Goal: Use online tool/utility: Utilize a website feature to perform a specific function

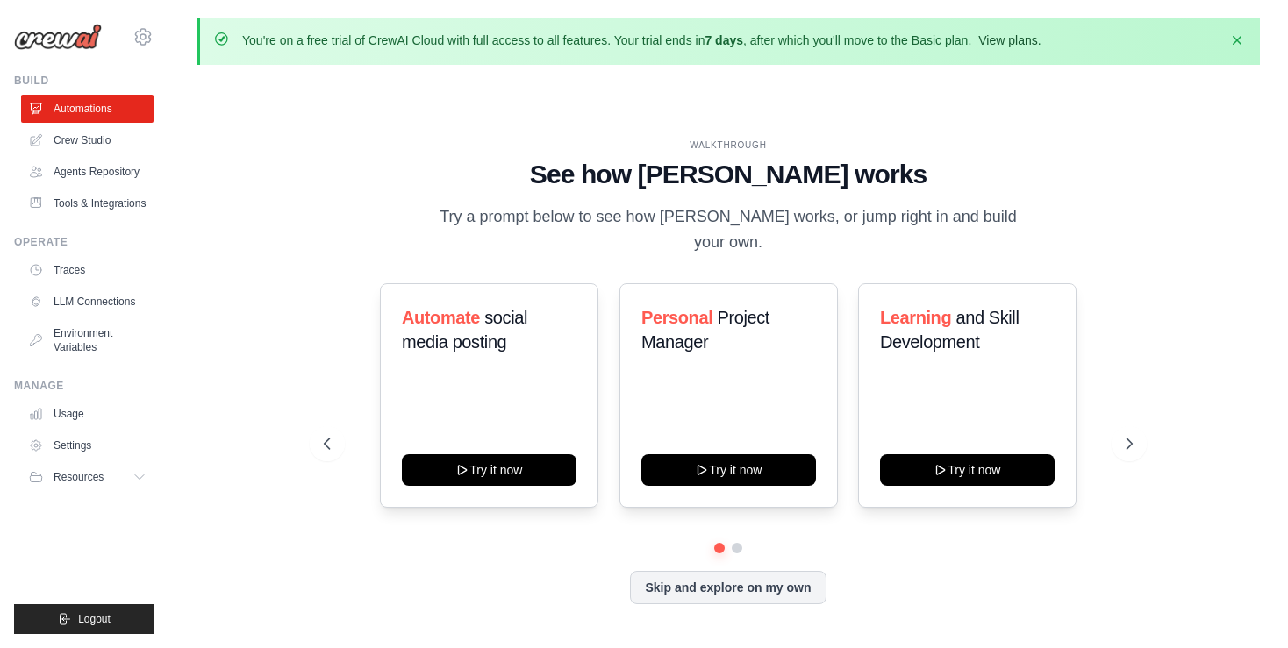
click at [1004, 39] on link "View plans" at bounding box center [1007, 40] width 59 height 14
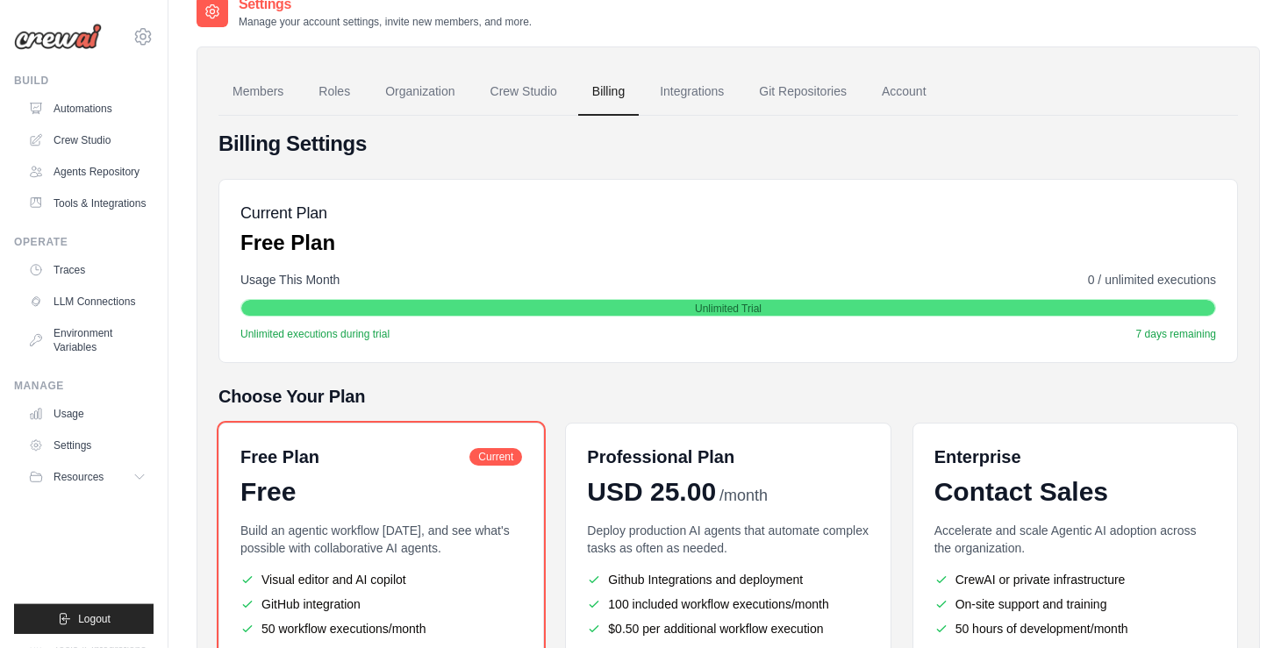
scroll to position [81, 0]
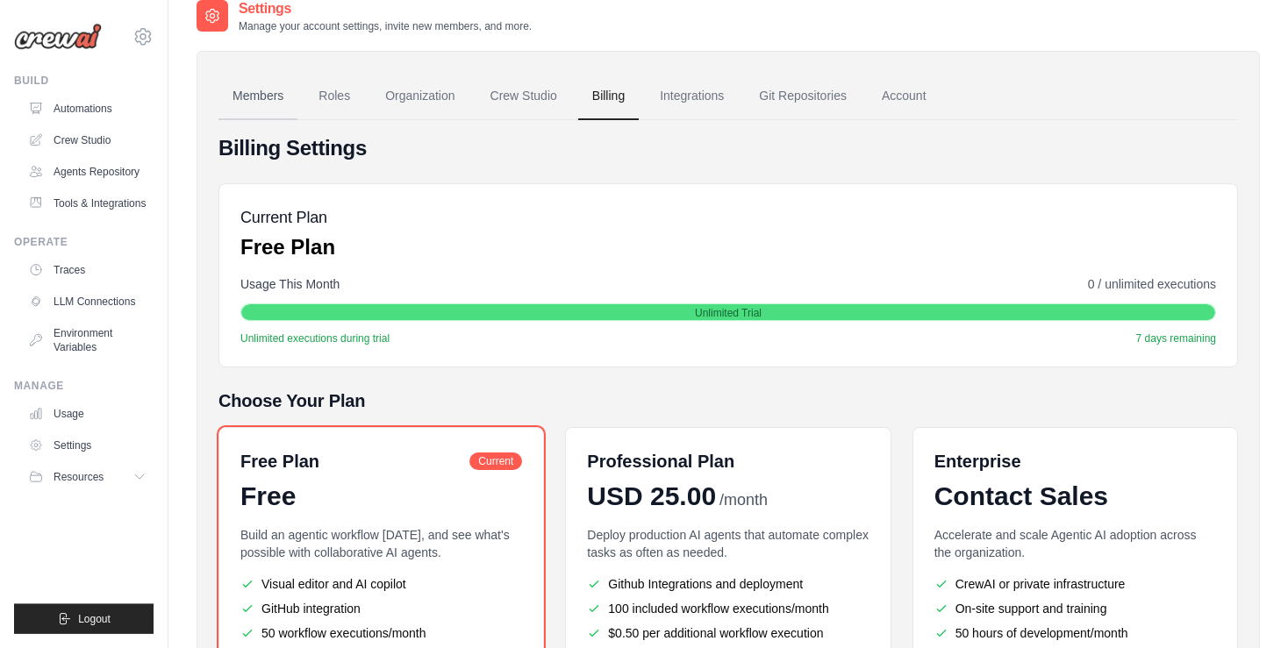
click at [257, 105] on link "Members" at bounding box center [257, 96] width 79 height 47
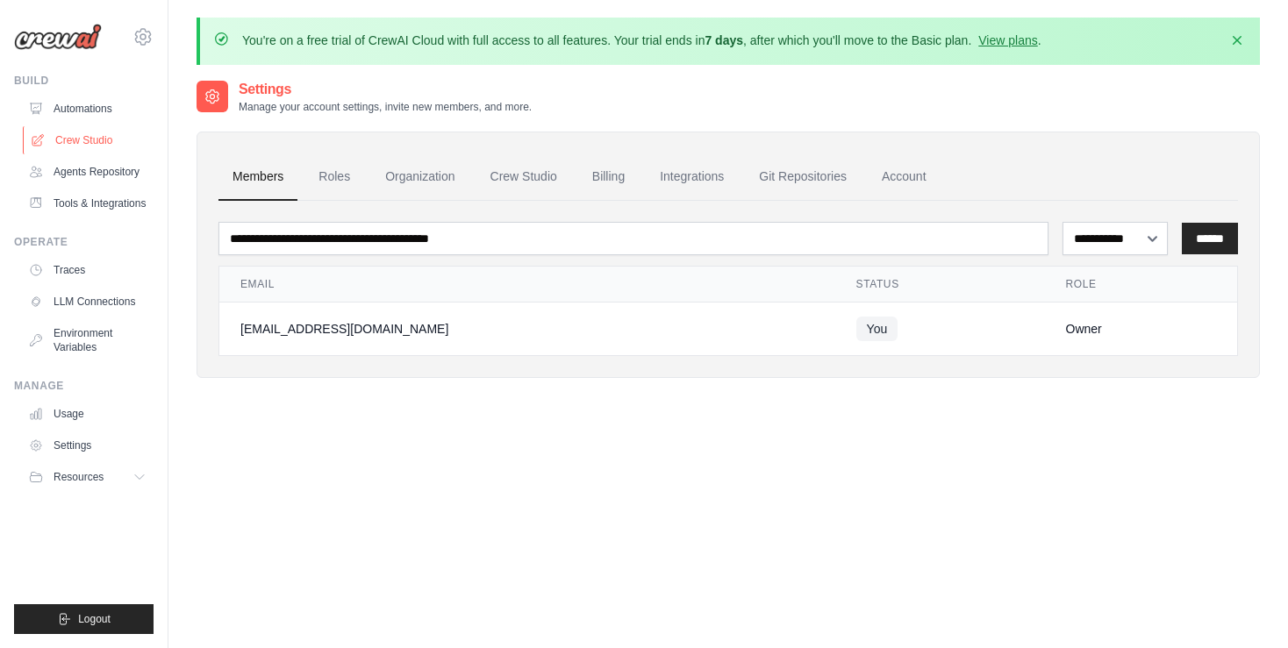
click at [87, 141] on link "Crew Studio" at bounding box center [89, 140] width 132 height 28
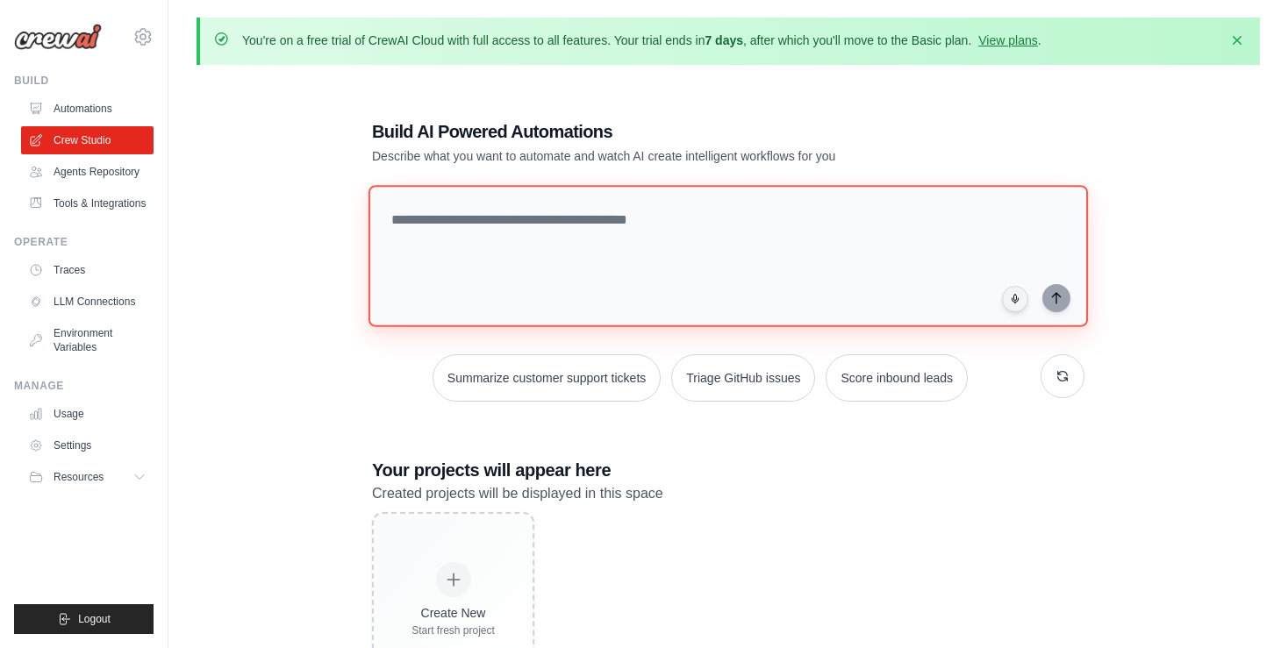
click at [487, 219] on textarea at bounding box center [727, 256] width 719 height 142
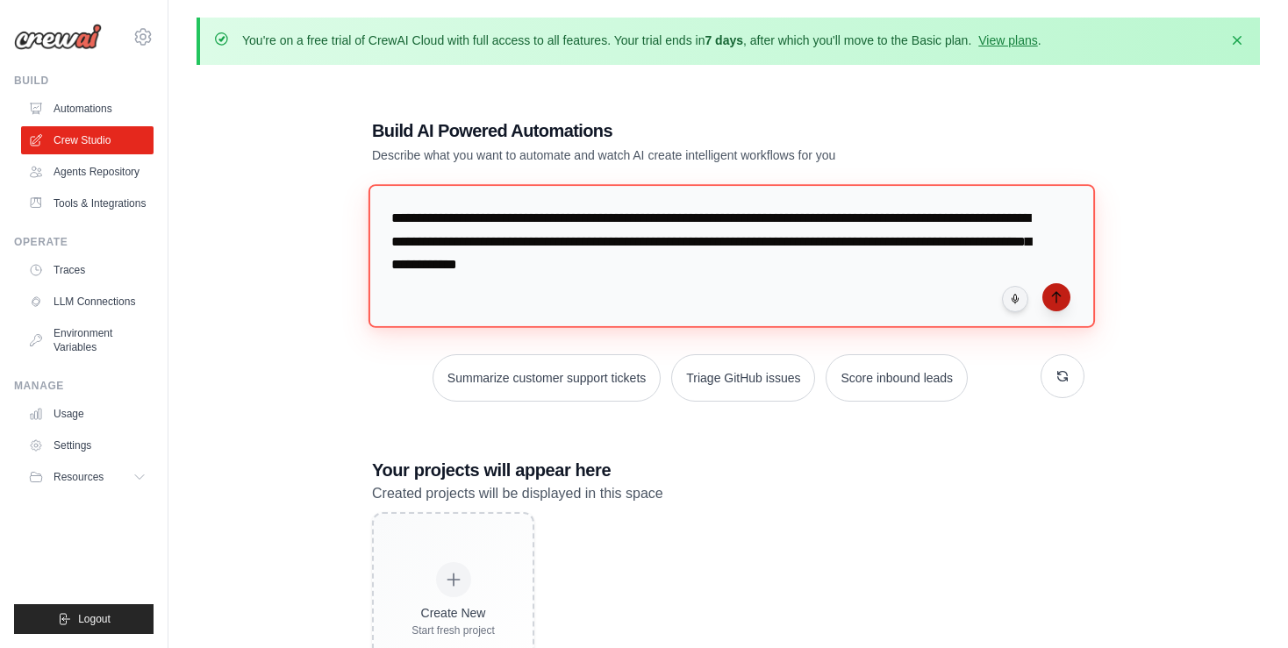
type textarea "**********"
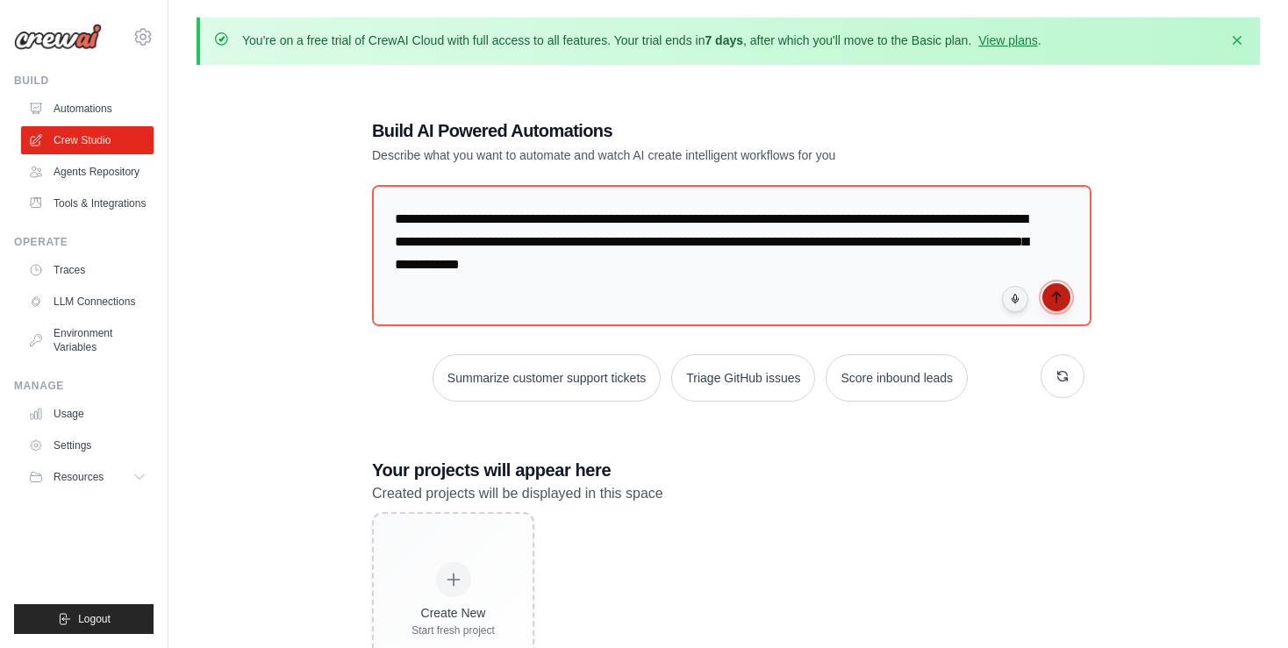
click at [1055, 300] on icon "submit" at bounding box center [1056, 297] width 14 height 14
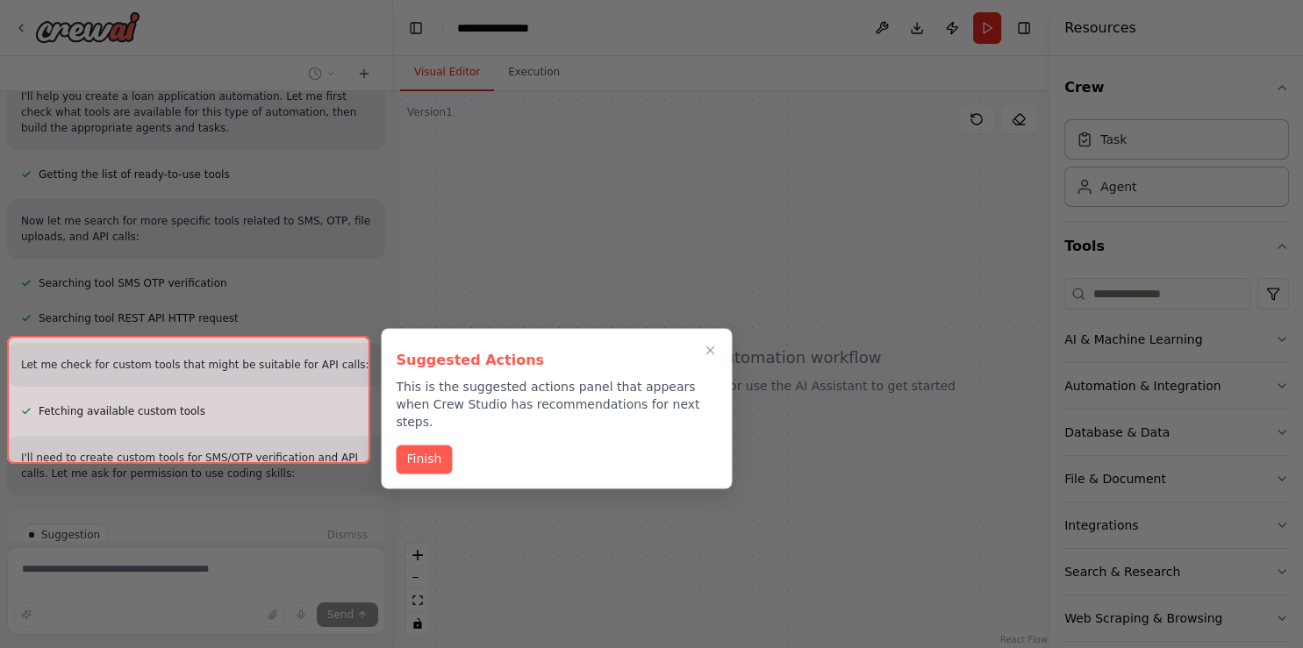
scroll to position [333, 0]
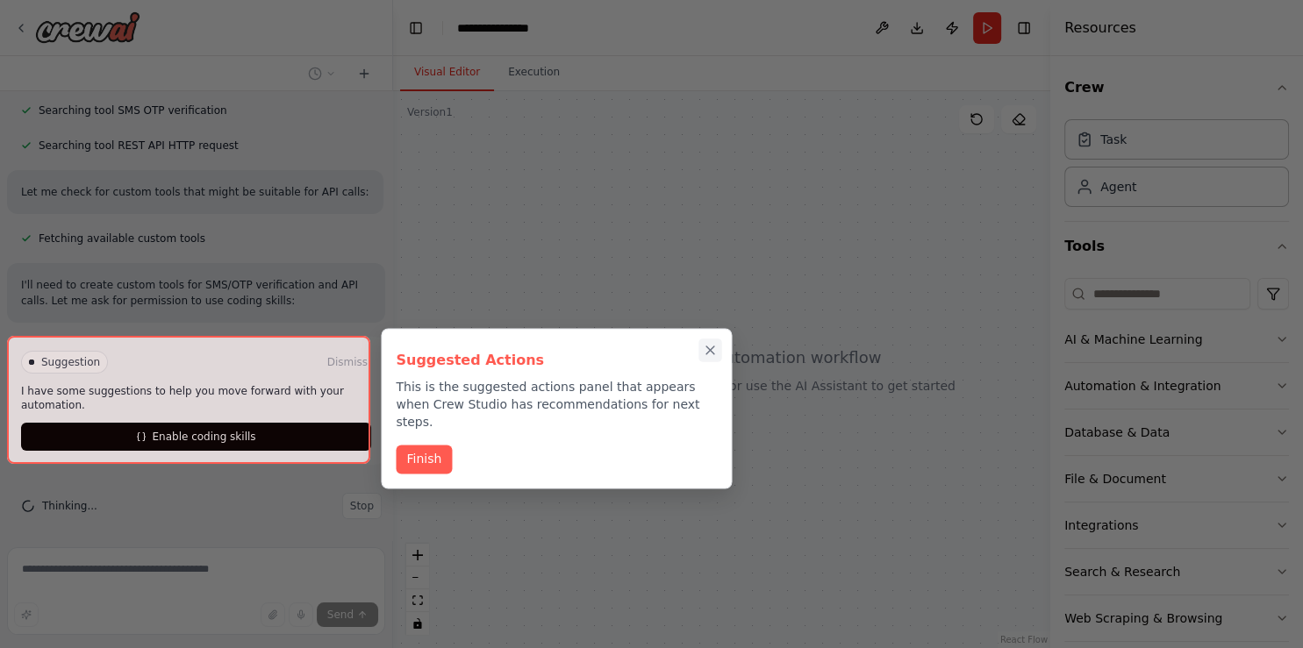
click at [717, 352] on icon "Close walkthrough" at bounding box center [711, 351] width 16 height 16
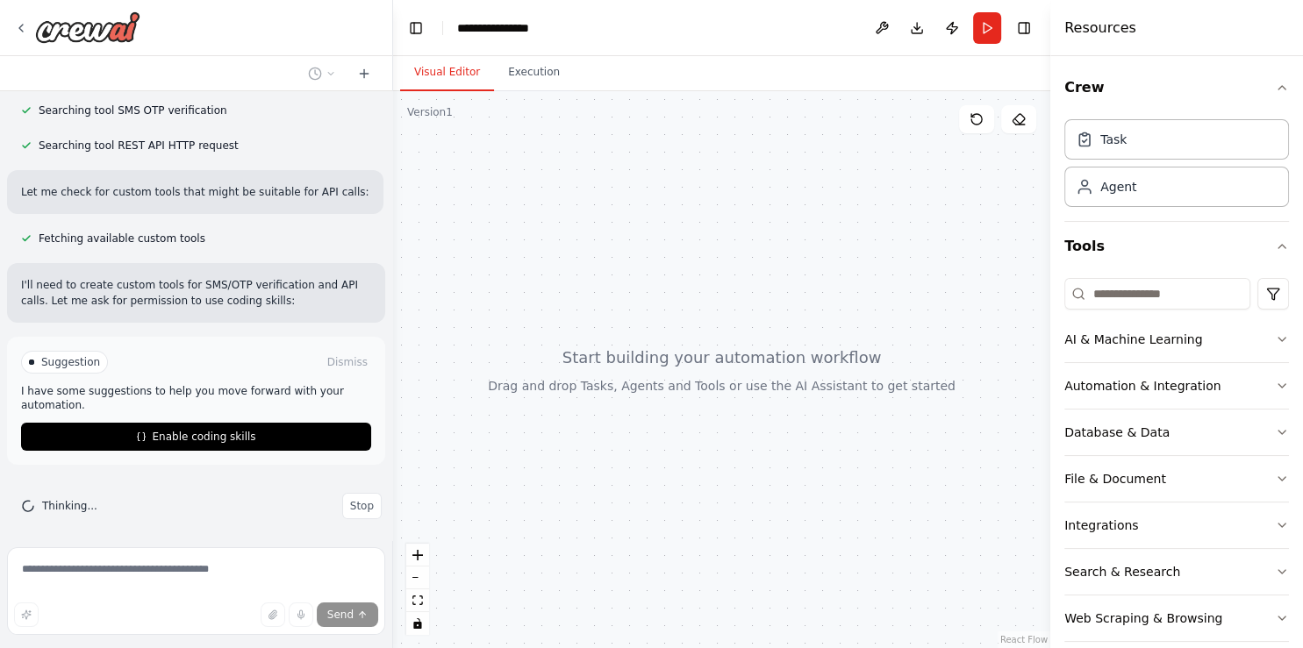
click at [717, 352] on div at bounding box center [721, 369] width 657 height 557
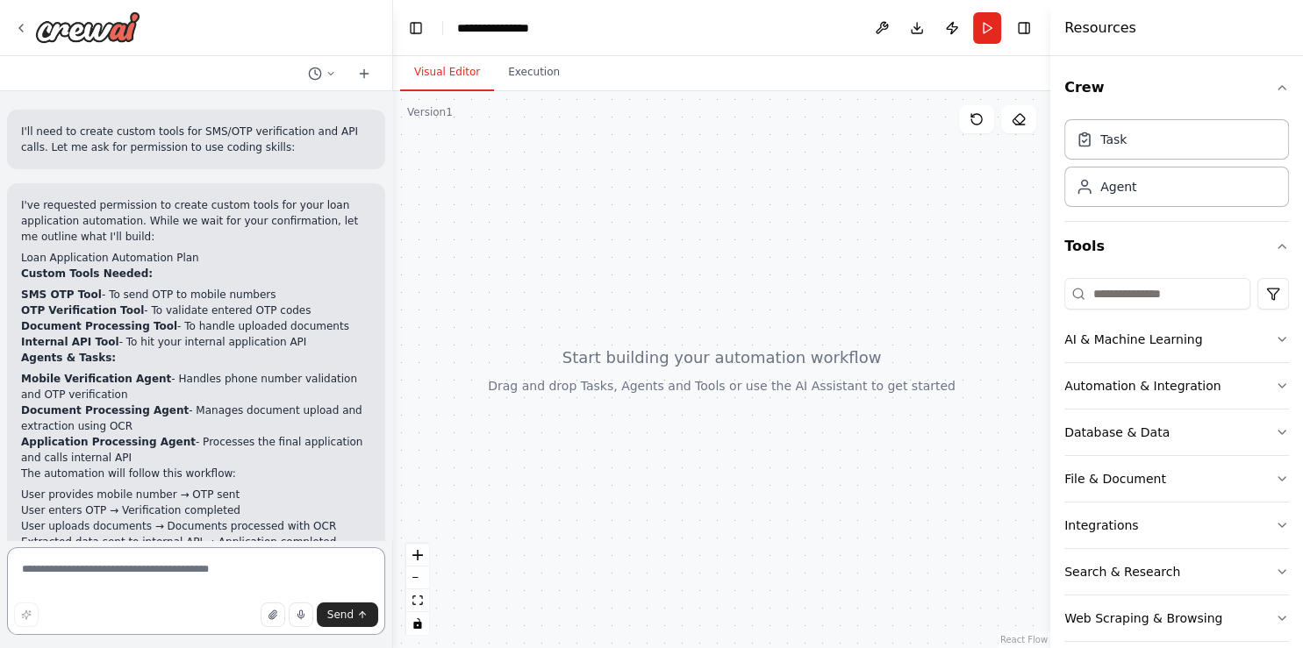
scroll to position [745, 0]
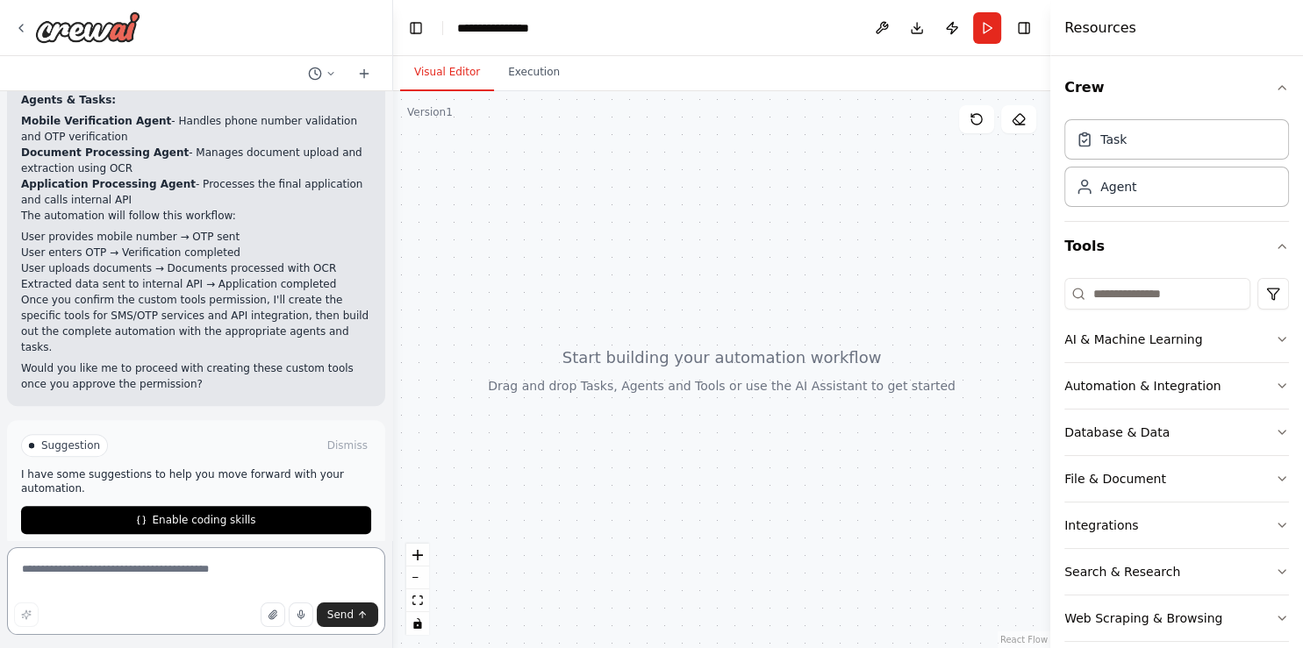
click at [76, 581] on textarea at bounding box center [196, 591] width 378 height 88
type textarea "*"
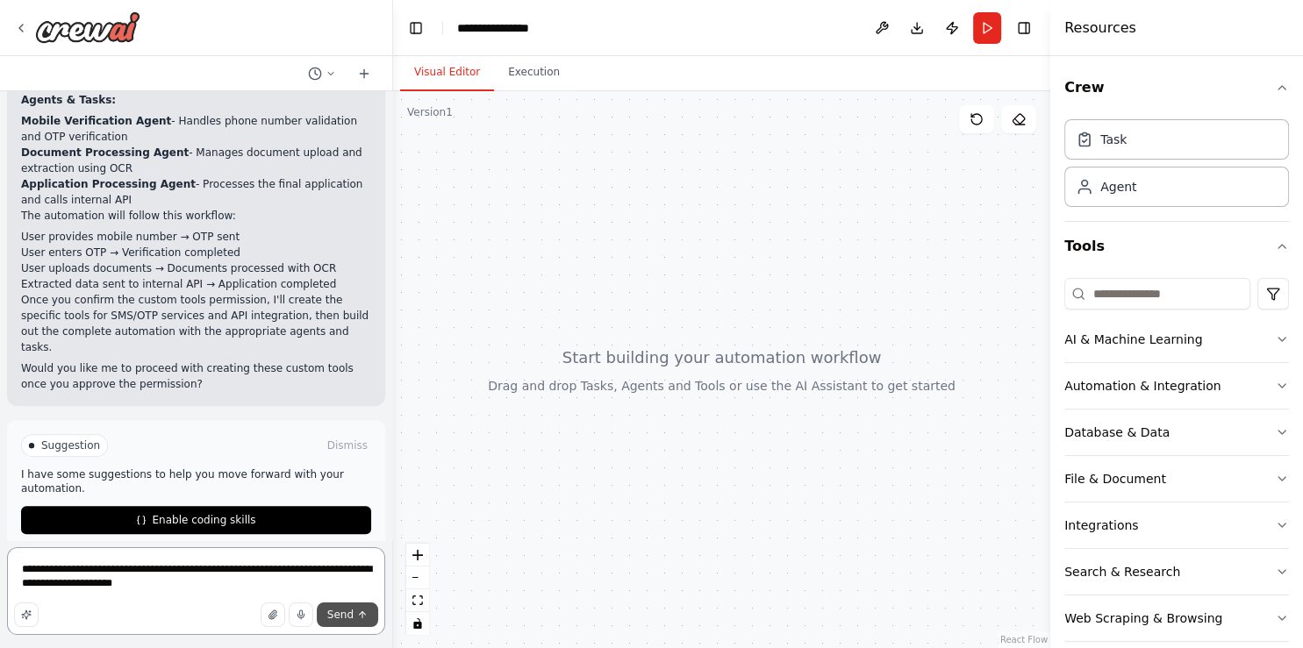
type textarea "**********"
click at [352, 621] on span "Send" at bounding box center [340, 615] width 26 height 14
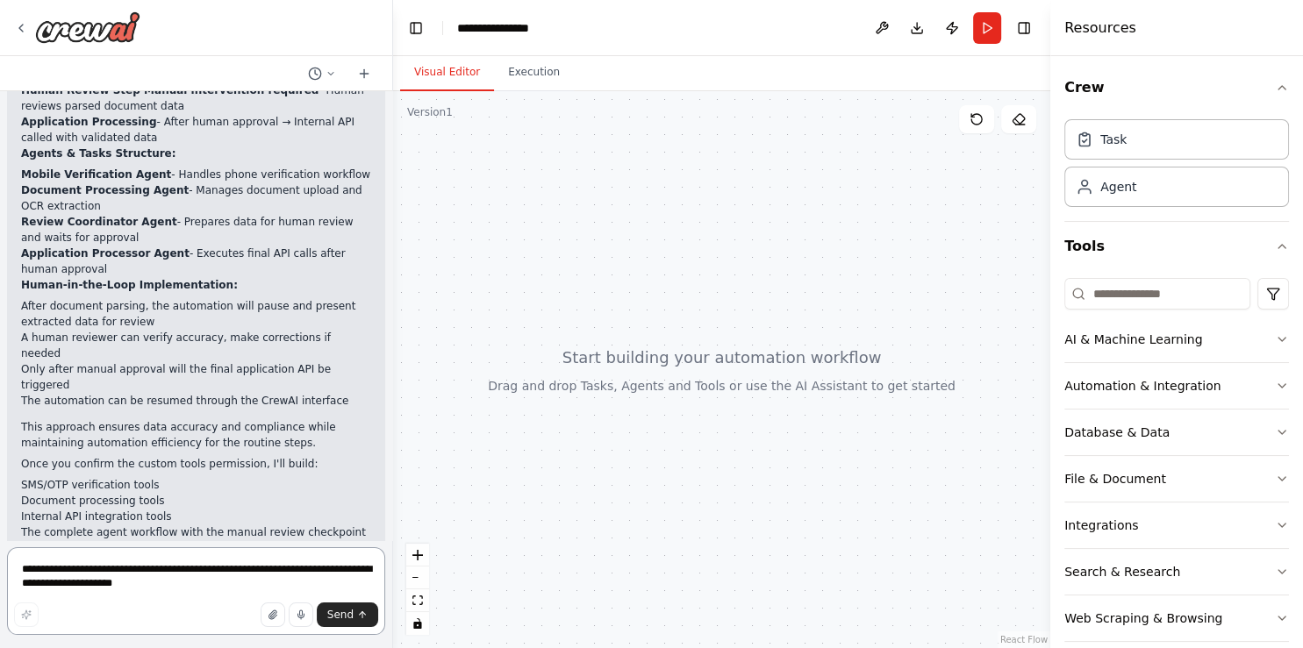
scroll to position [1348, 0]
type textarea "***"
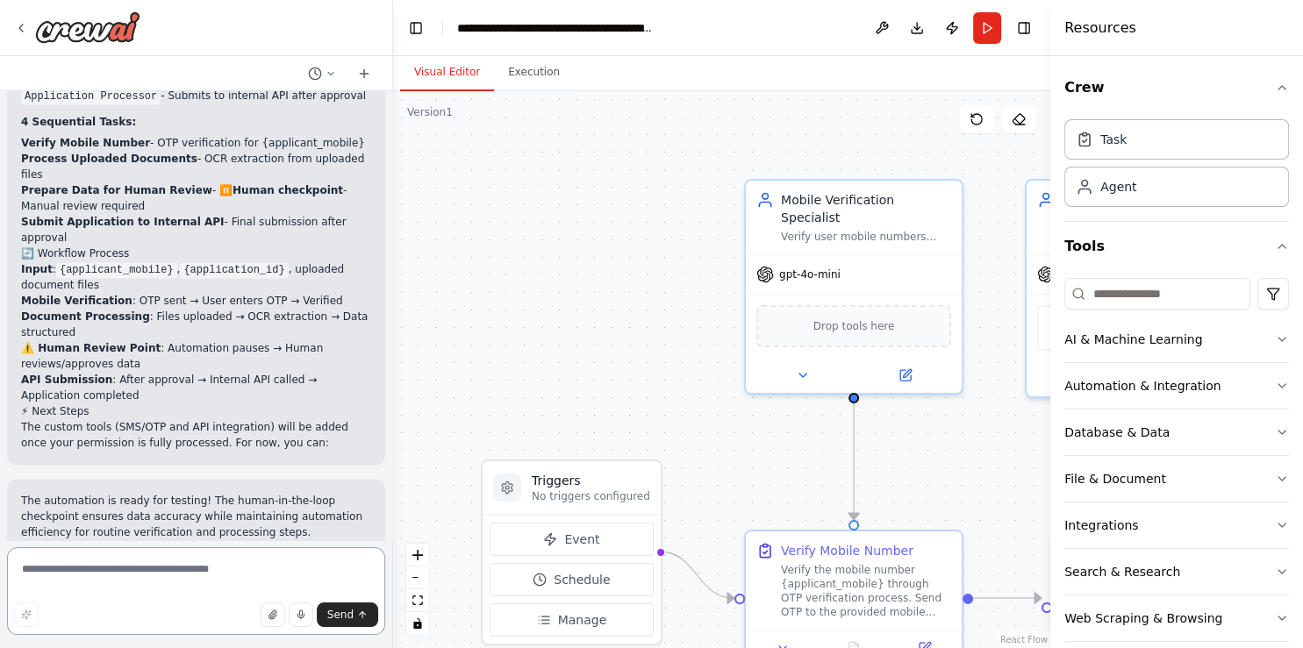
scroll to position [2773, 0]
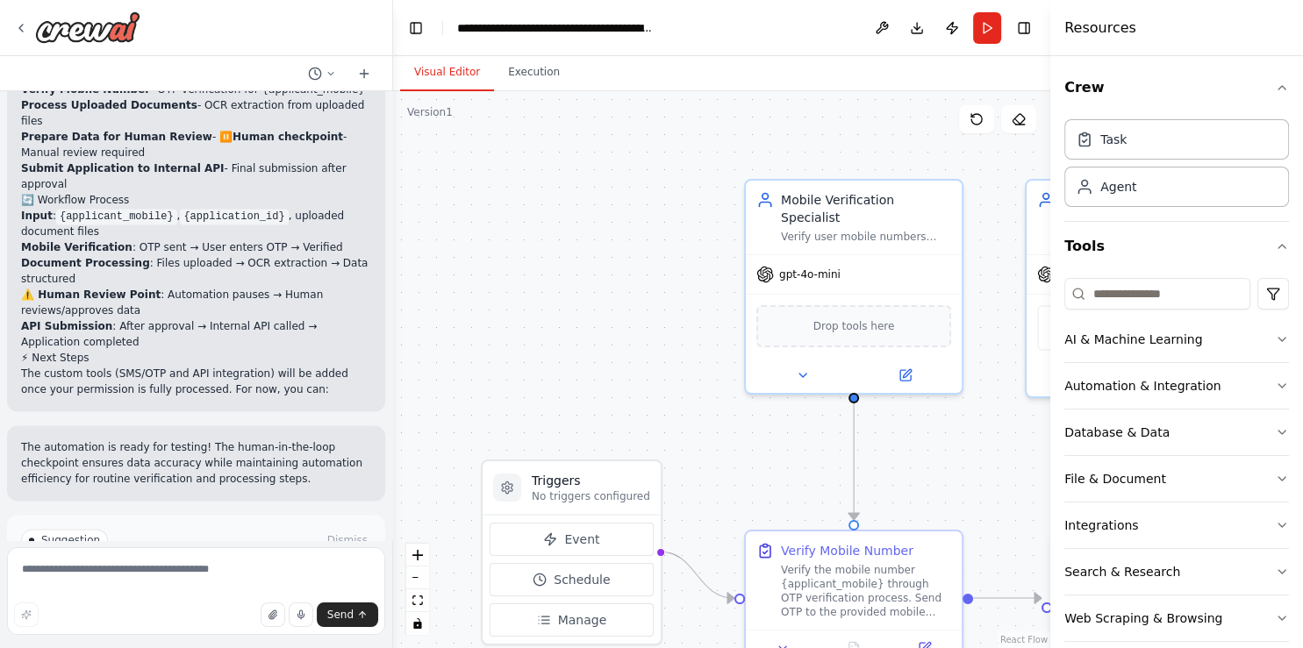
click at [191, 608] on span "Run Automation" at bounding box center [203, 615] width 85 height 14
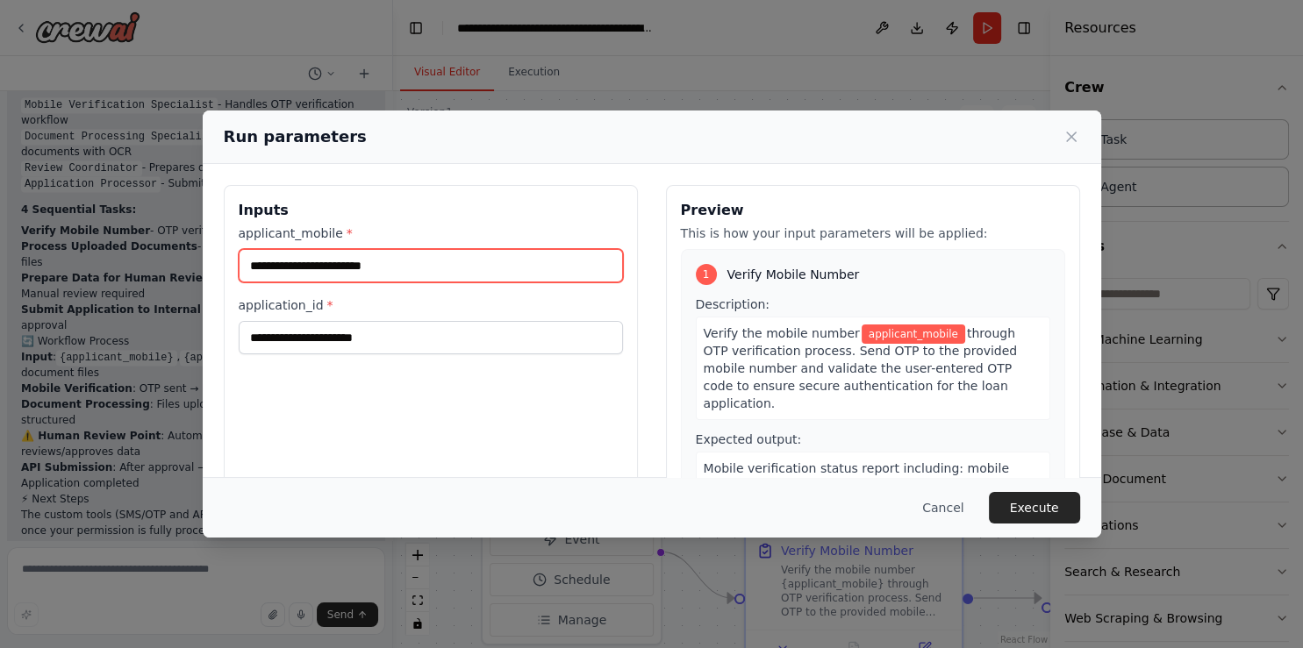
click at [390, 251] on input "applicant_mobile *" at bounding box center [431, 265] width 384 height 33
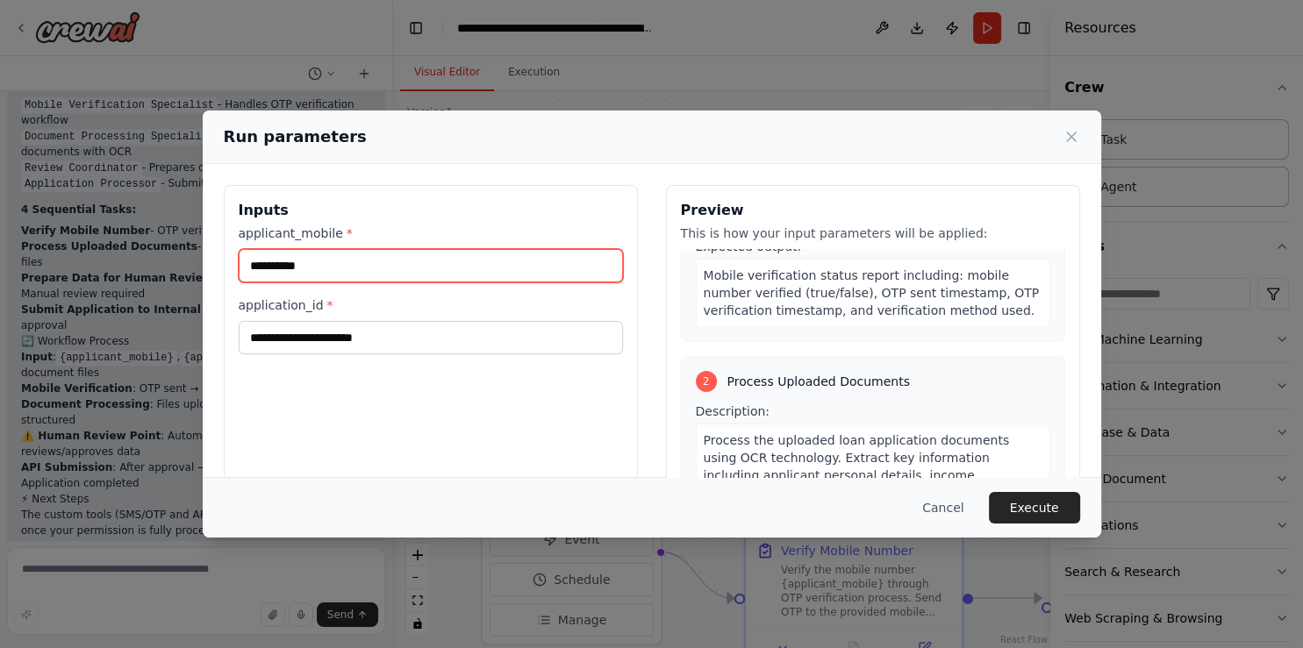
scroll to position [177, 0]
type input "**********"
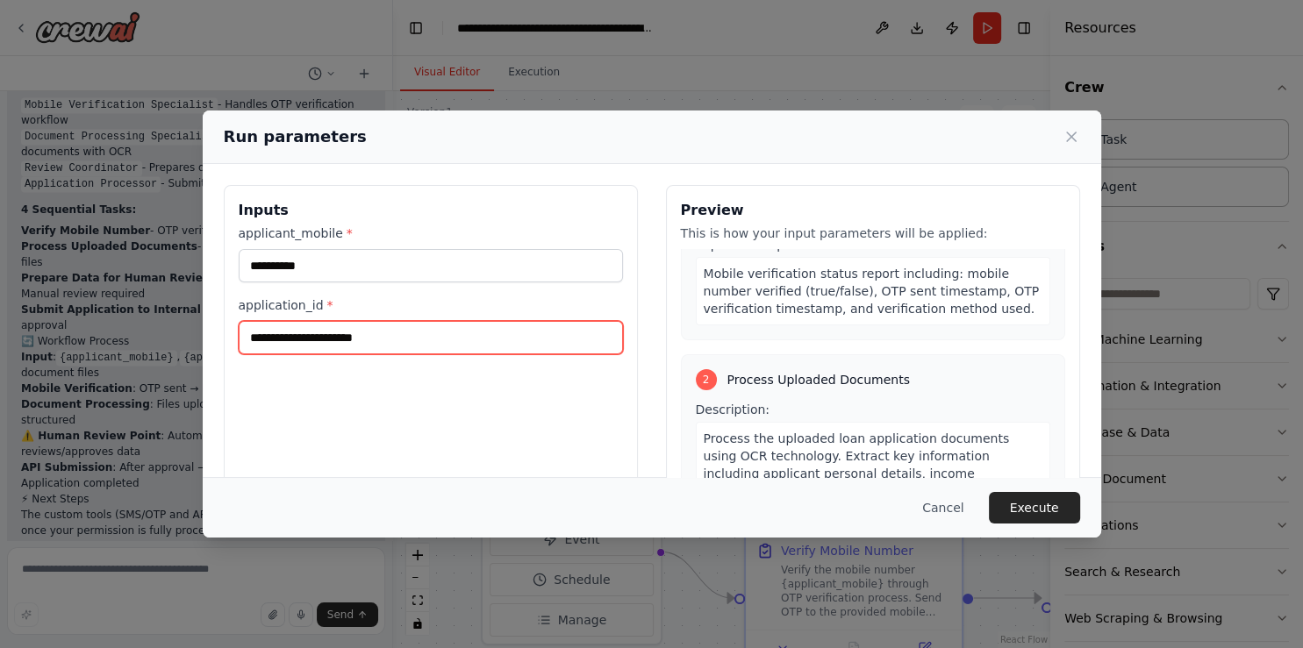
click at [471, 353] on input "application_id *" at bounding box center [431, 337] width 384 height 33
type input "*"
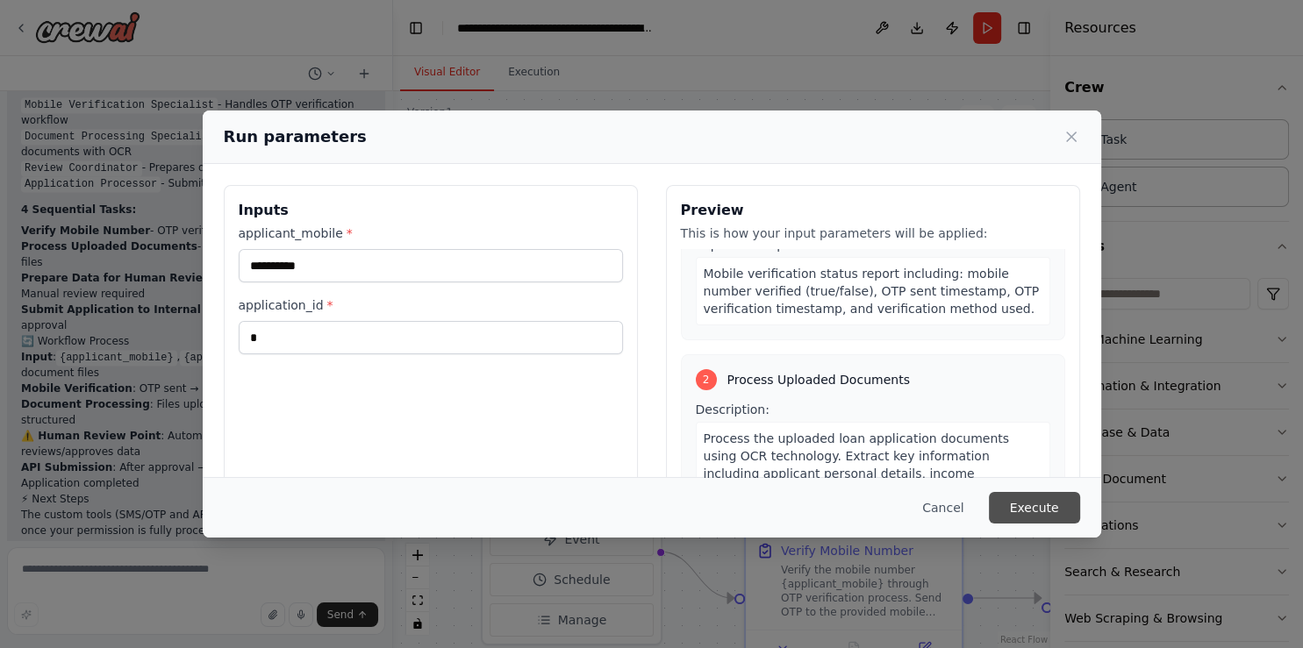
click at [1030, 508] on button "Execute" at bounding box center [1034, 508] width 91 height 32
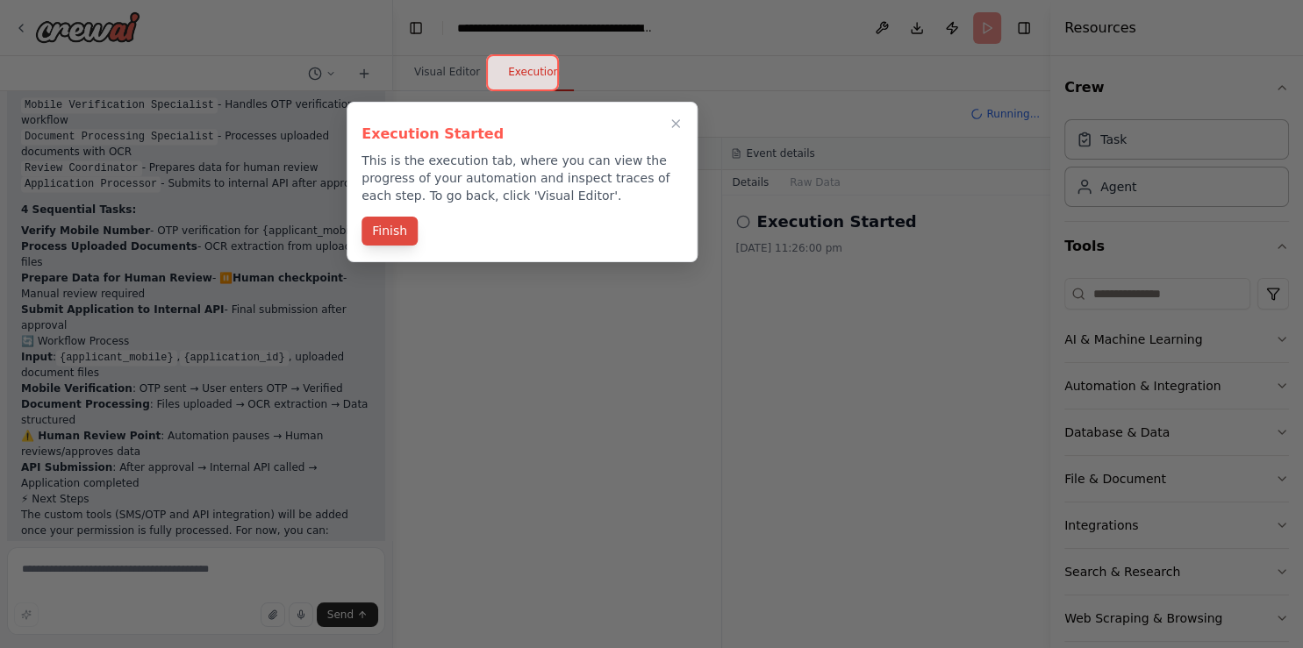
click at [376, 227] on button "Finish" at bounding box center [389, 231] width 56 height 29
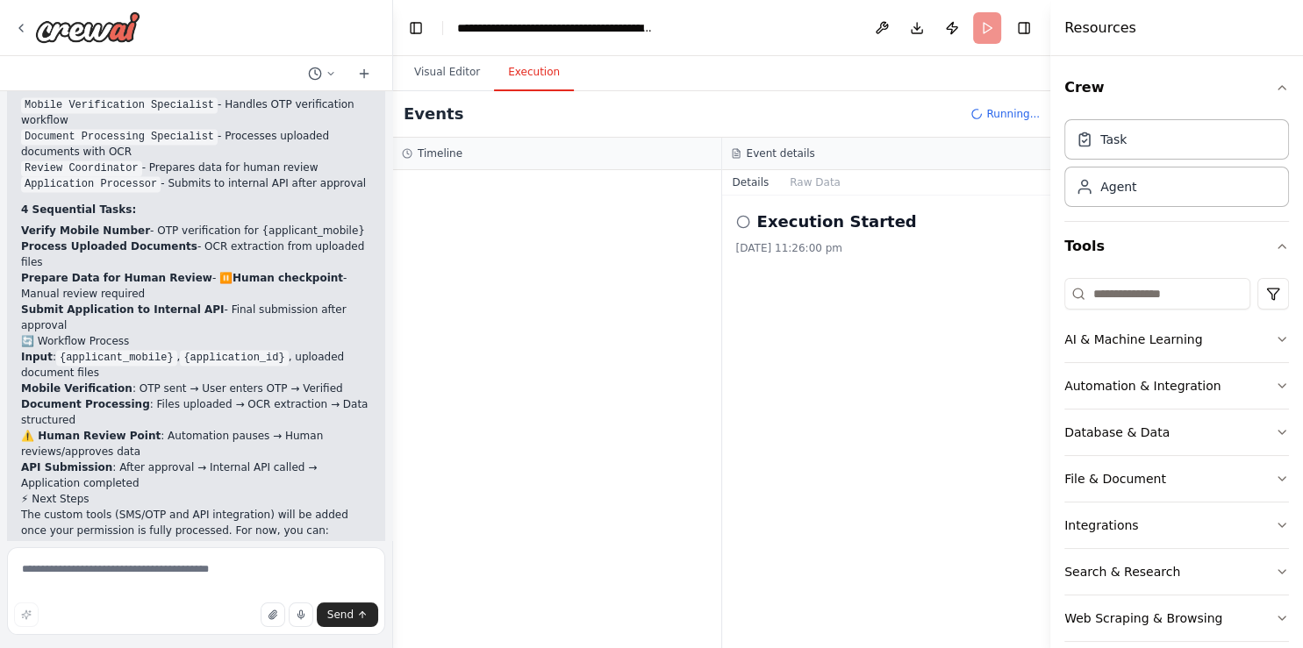
click at [820, 230] on h2 "Execution Started" at bounding box center [837, 222] width 160 height 25
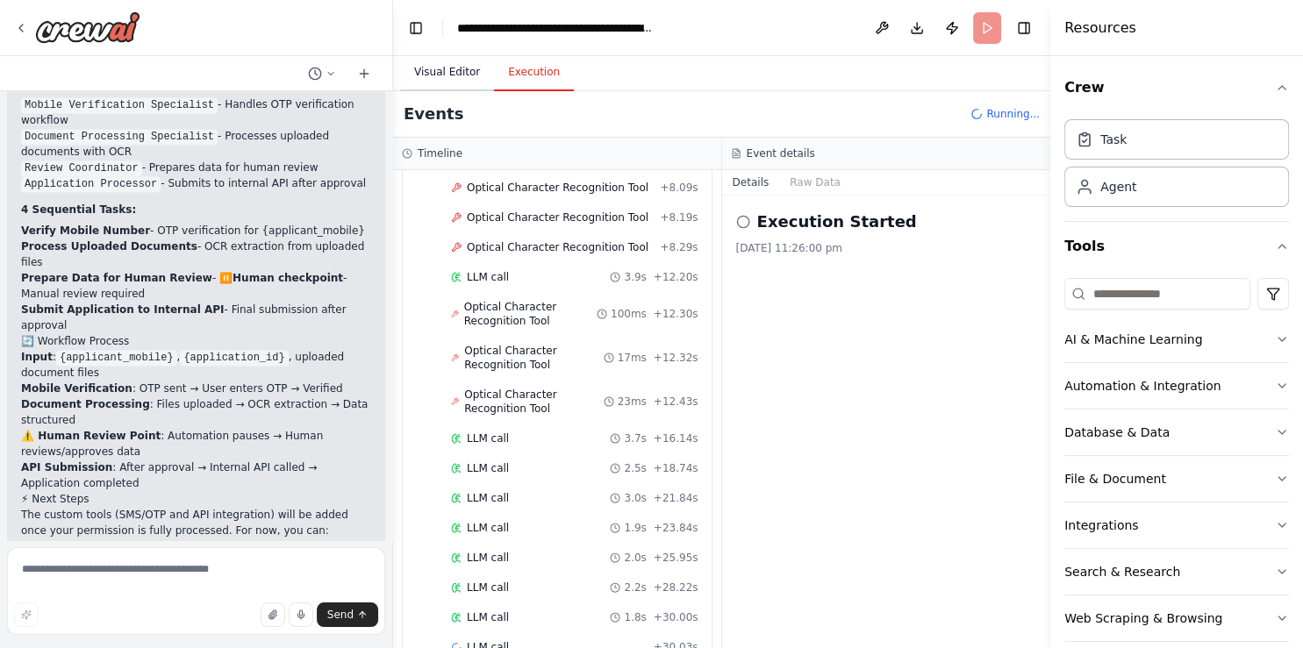
scroll to position [516, 0]
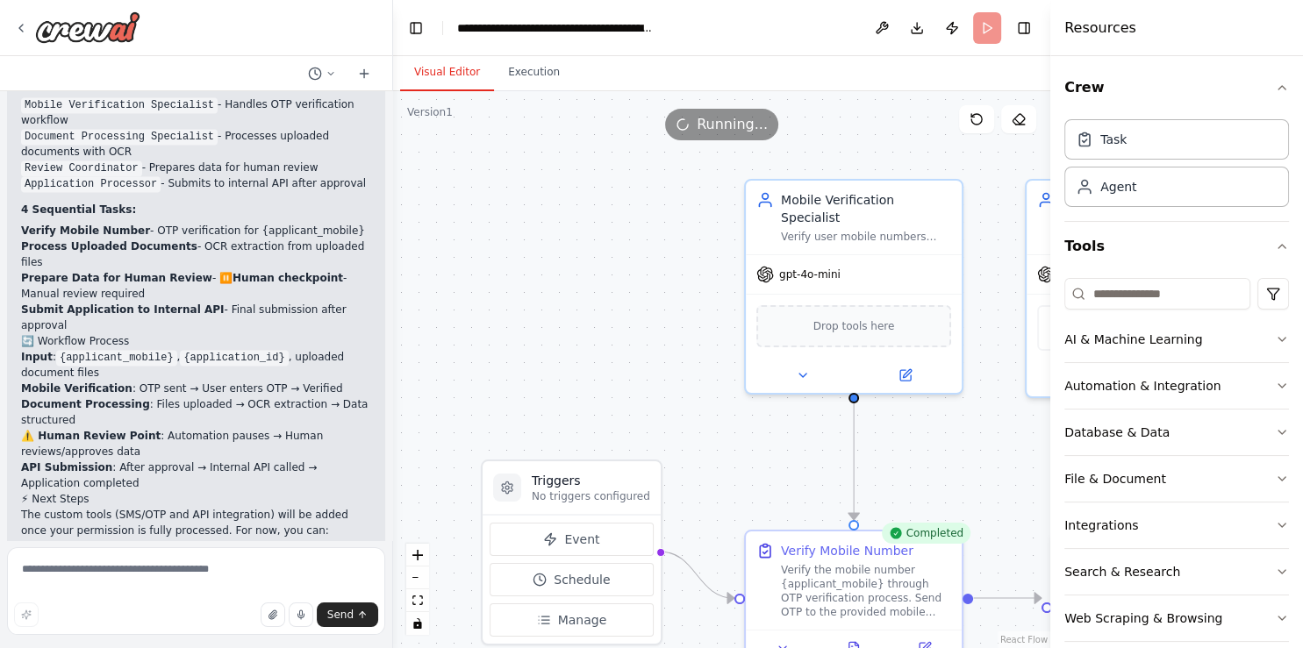
click at [437, 75] on button "Visual Editor" at bounding box center [447, 72] width 94 height 37
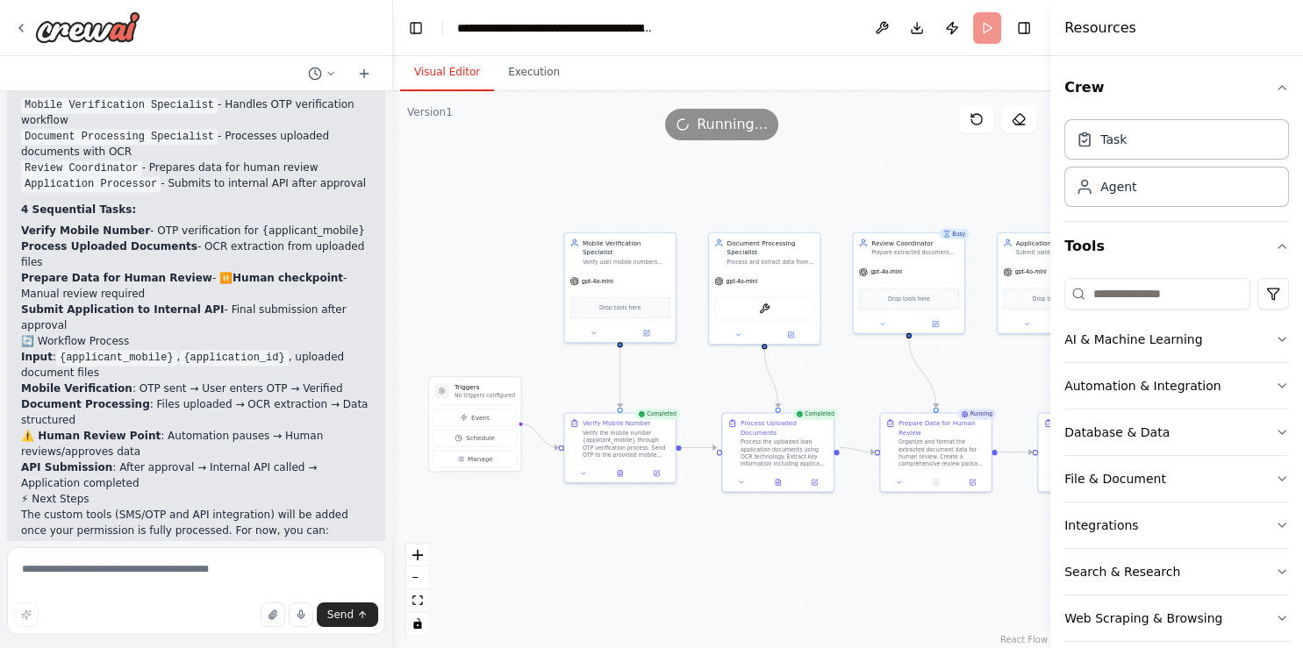
drag, startPoint x: 722, startPoint y: 367, endPoint x: 483, endPoint y: 375, distance: 239.7
click at [483, 375] on div ".deletable-edge-delete-btn { width: 20px; height: 20px; border: 0px solid #ffff…" at bounding box center [721, 369] width 657 height 557
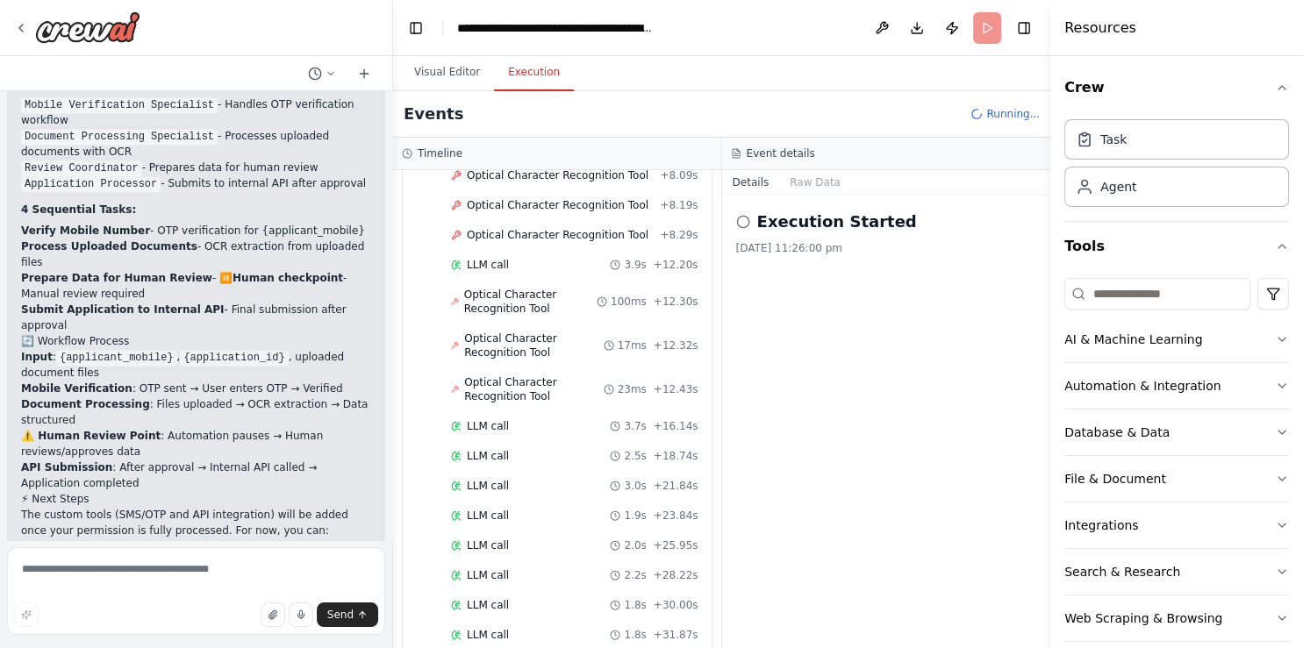
click at [506, 76] on button "Execution" at bounding box center [534, 72] width 80 height 37
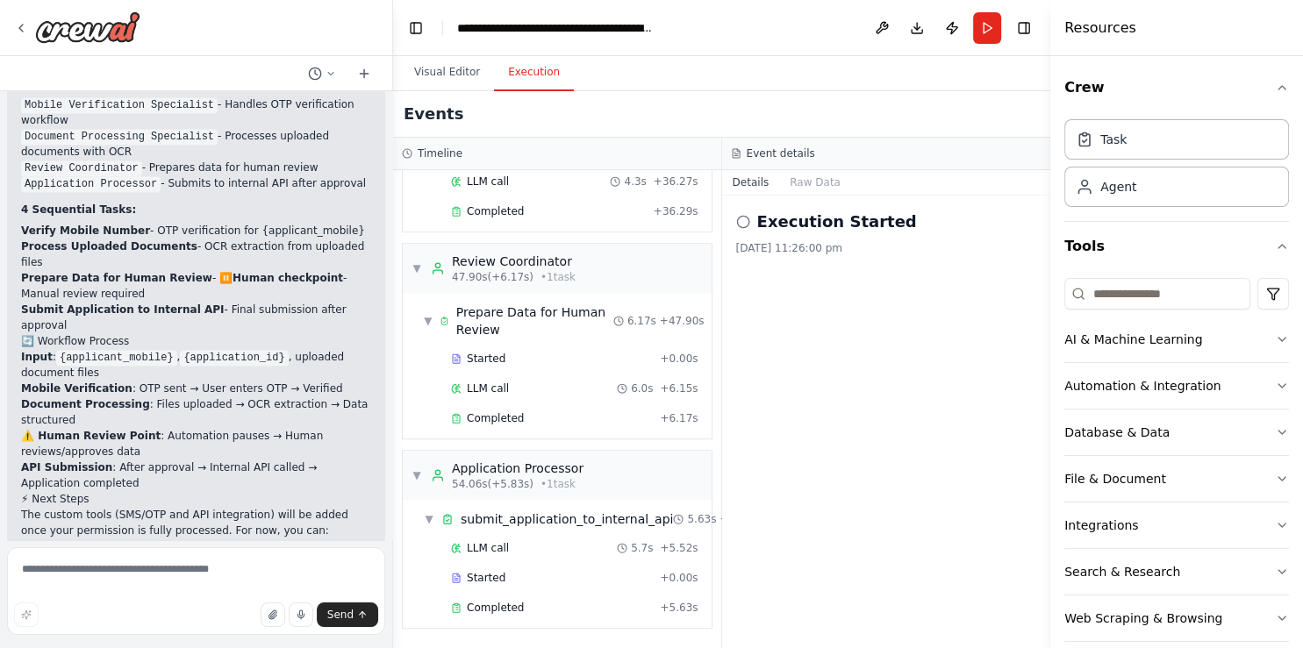
click at [742, 219] on icon at bounding box center [743, 222] width 14 height 14
click at [798, 190] on button "Raw Data" at bounding box center [815, 182] width 72 height 25
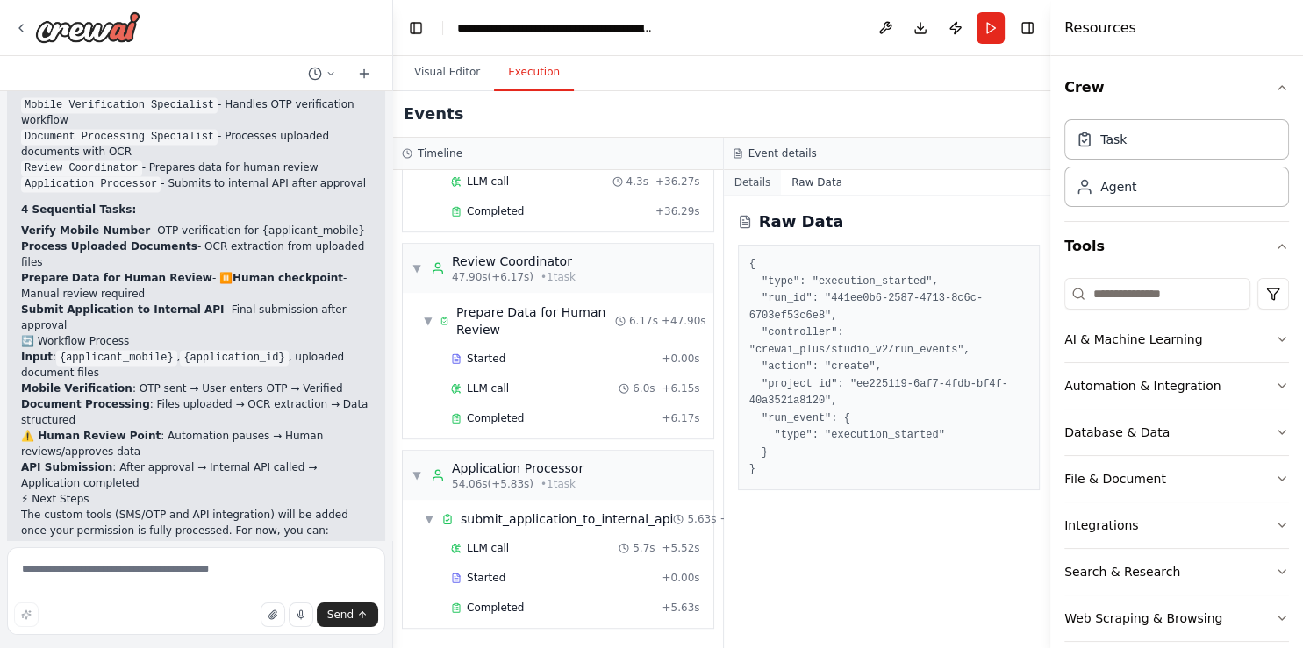
click at [747, 184] on button "Details" at bounding box center [753, 182] width 58 height 25
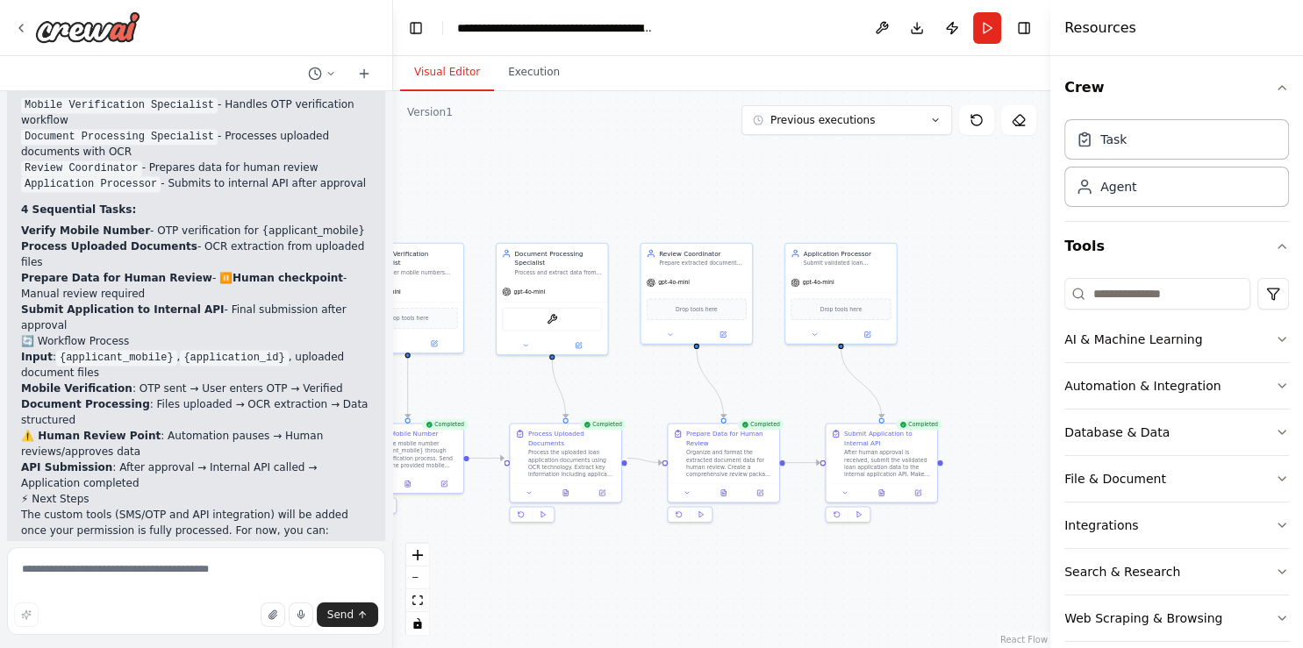
click at [440, 70] on button "Visual Editor" at bounding box center [447, 72] width 94 height 37
click at [528, 81] on button "Execution" at bounding box center [534, 72] width 80 height 37
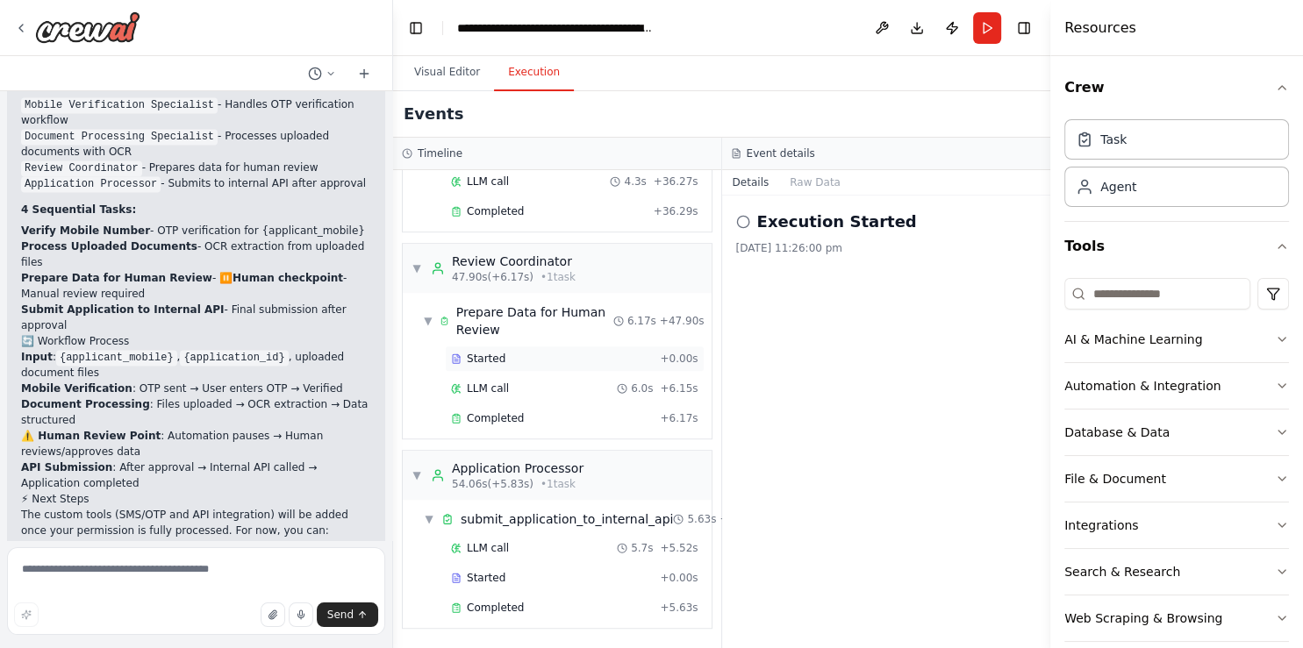
click at [493, 352] on span "Started" at bounding box center [486, 359] width 39 height 14
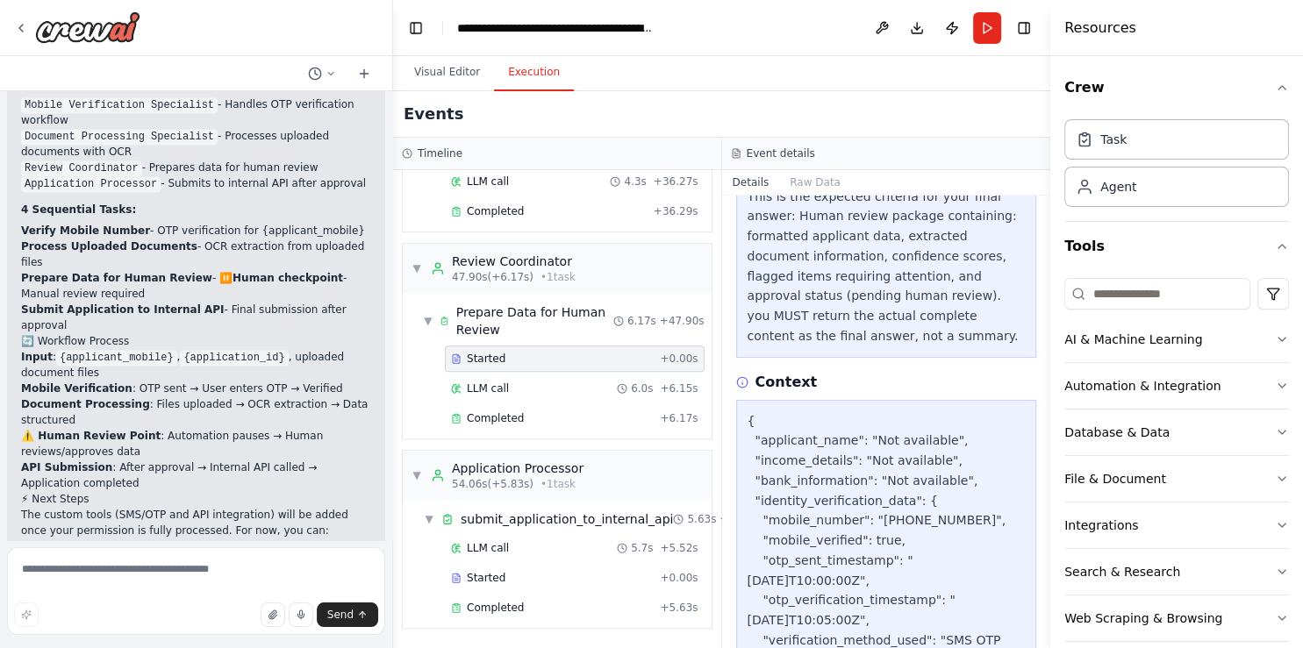
scroll to position [603, 0]
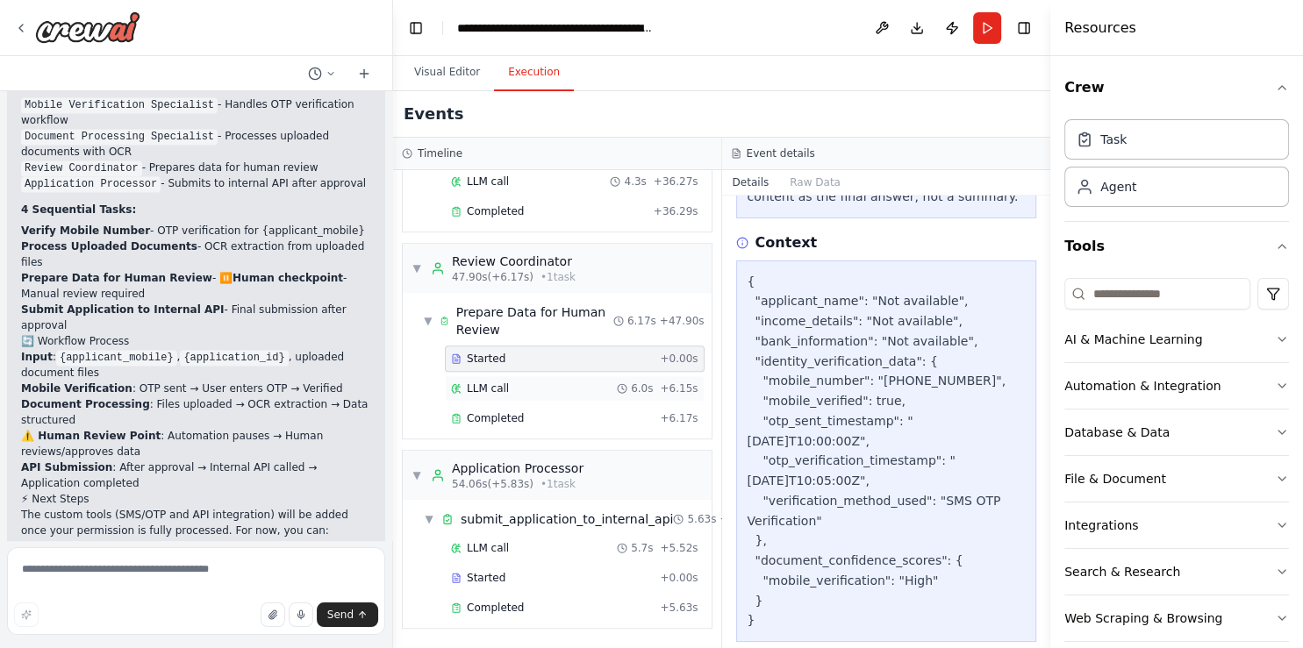
click at [532, 382] on div "LLM call 6.0s + 6.15s" at bounding box center [574, 389] width 247 height 14
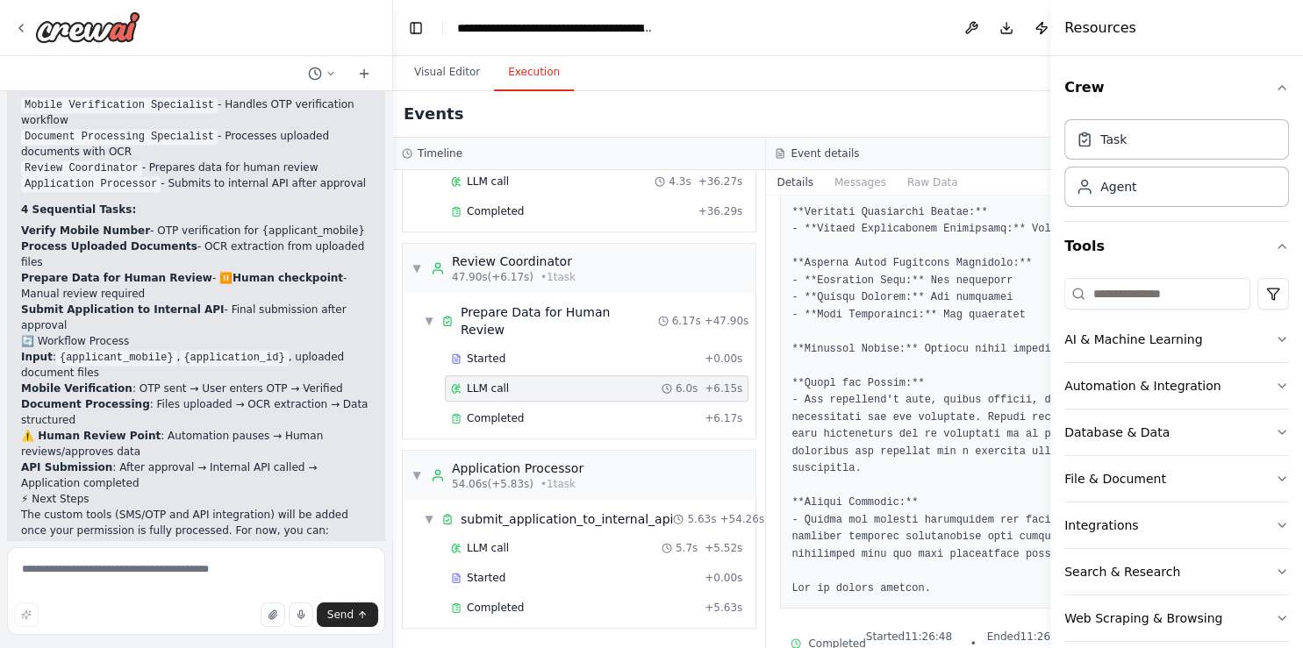
scroll to position [521, 0]
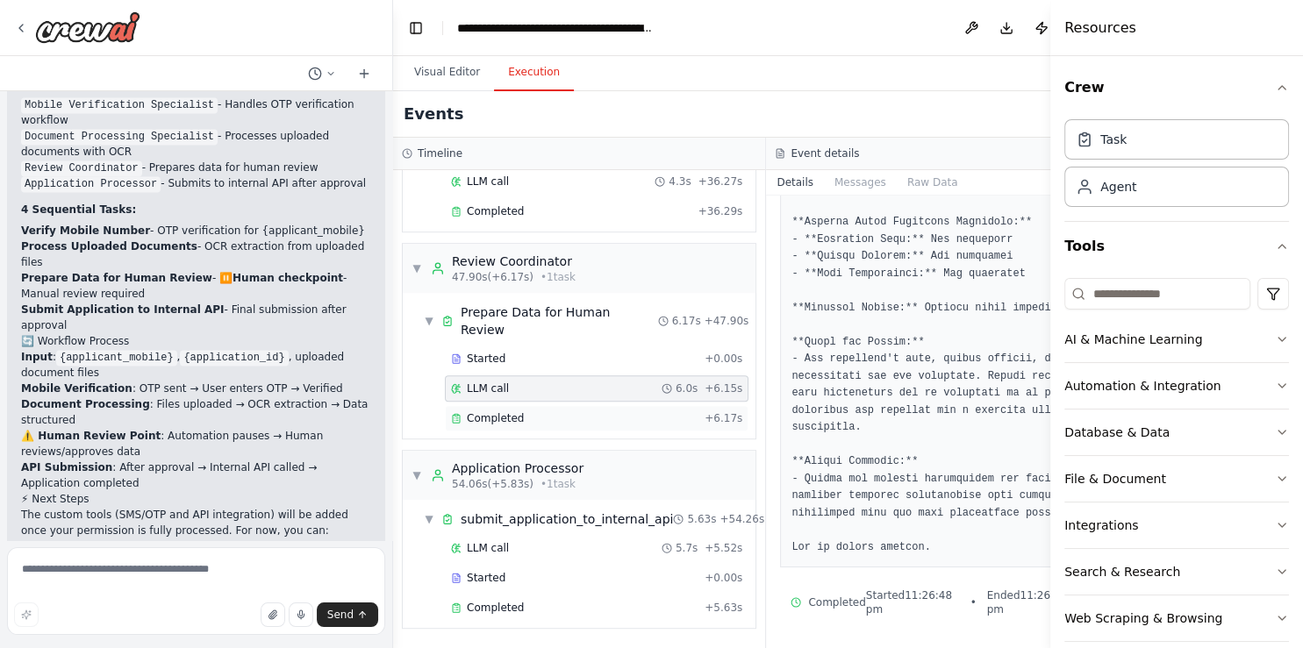
click at [577, 411] on div "Completed" at bounding box center [574, 418] width 247 height 14
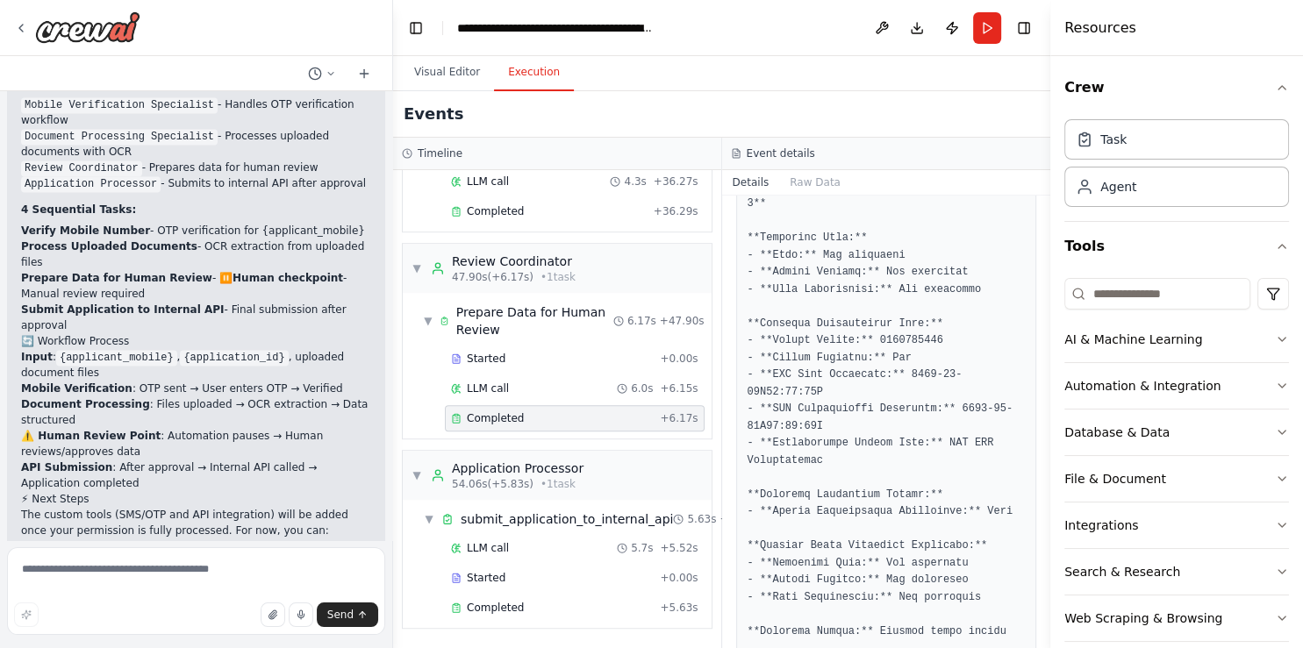
scroll to position [312, 0]
click at [911, 30] on button "Download" at bounding box center [917, 28] width 28 height 32
click at [1180, 340] on div "AI & Machine Learning" at bounding box center [1133, 340] width 138 height 18
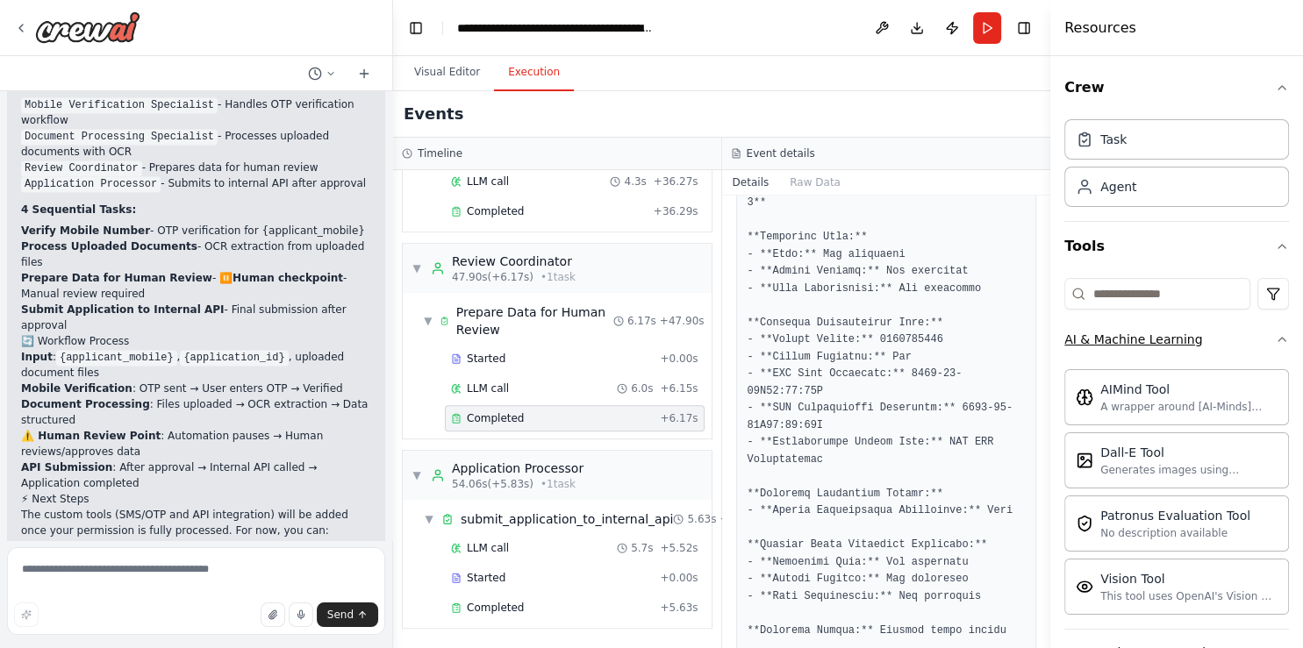
click at [1275, 342] on icon "button" at bounding box center [1282, 339] width 14 height 14
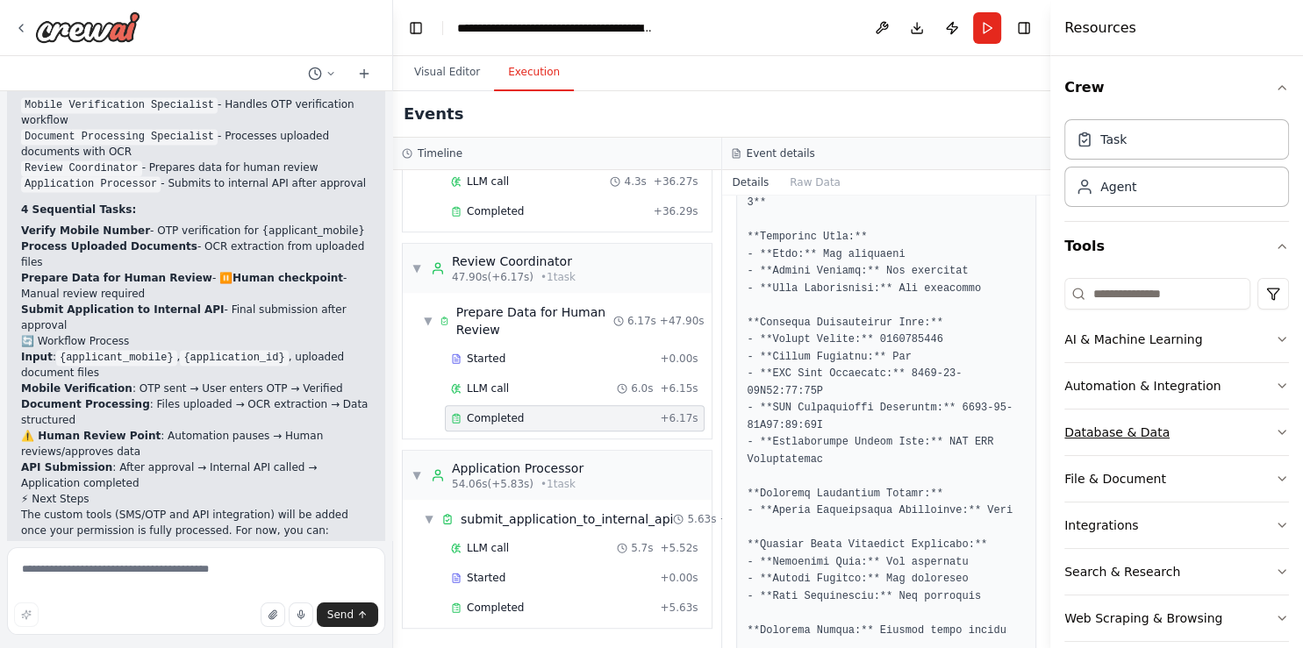
click at [1275, 426] on icon "button" at bounding box center [1282, 432] width 14 height 14
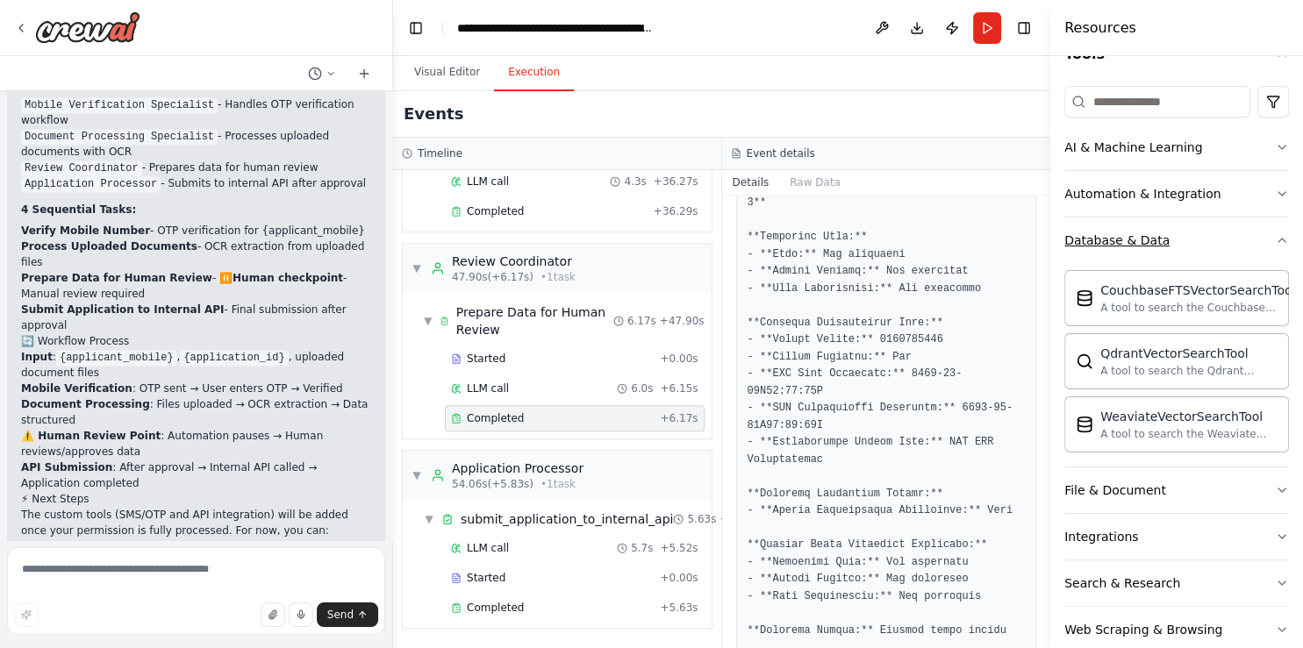
scroll to position [197, 0]
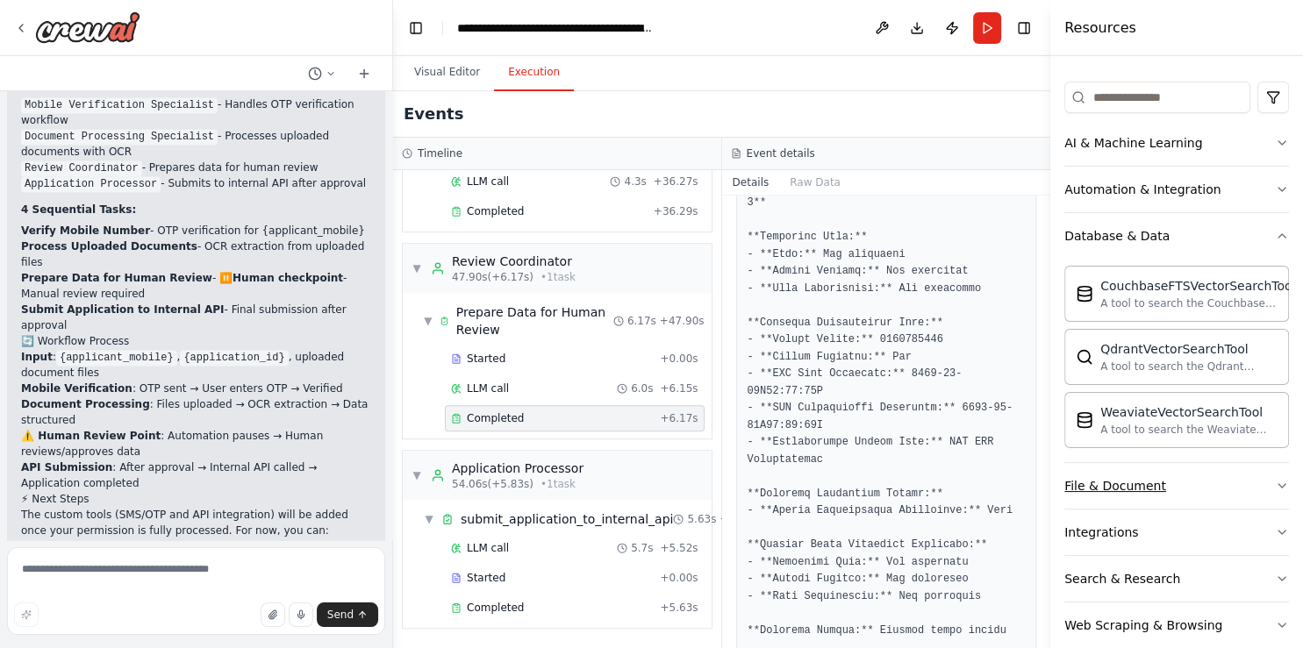
click at [1253, 488] on button "File & Document" at bounding box center [1176, 486] width 225 height 46
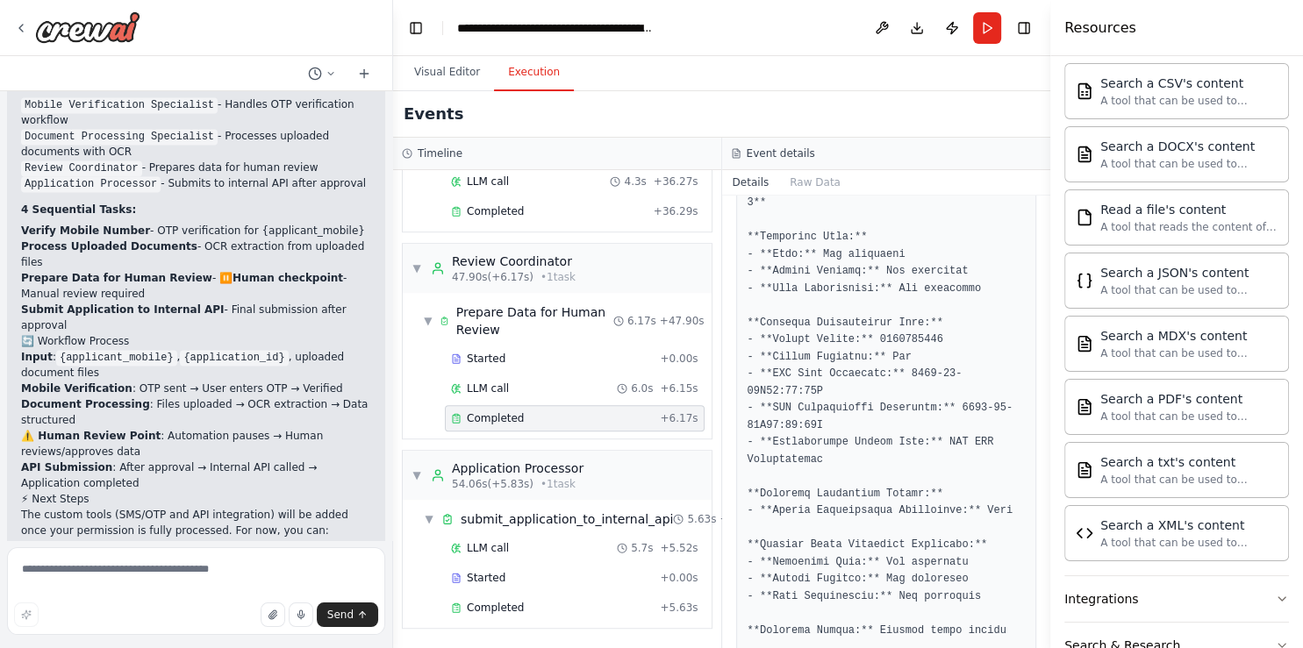
scroll to position [650, 0]
